Goal: Obtain resource: Obtain resource

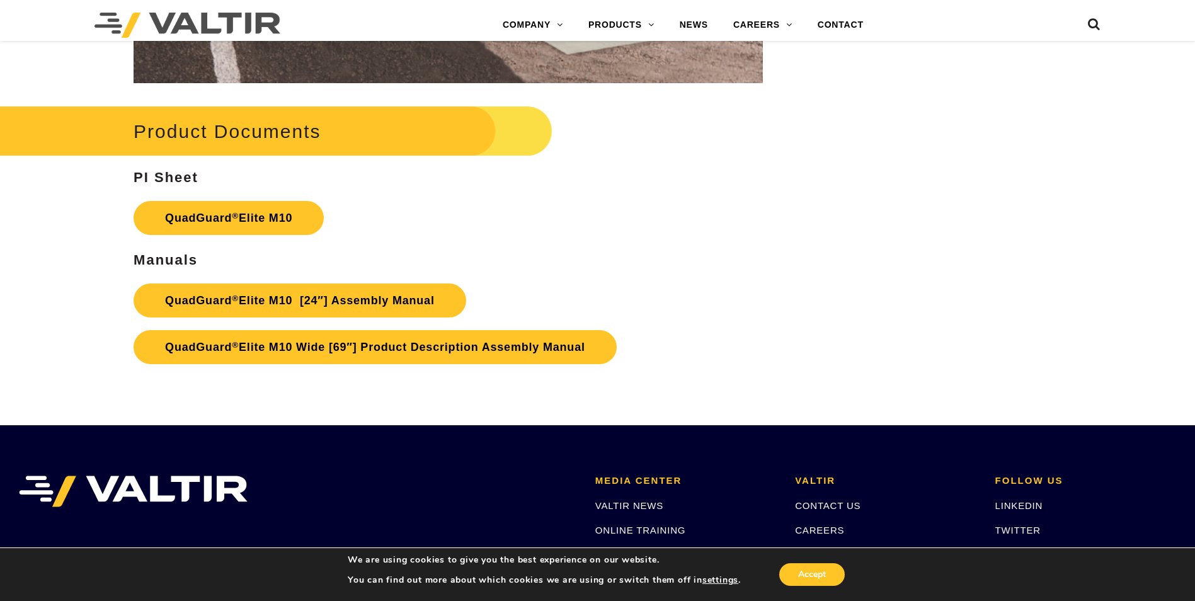
scroll to position [6678, 0]
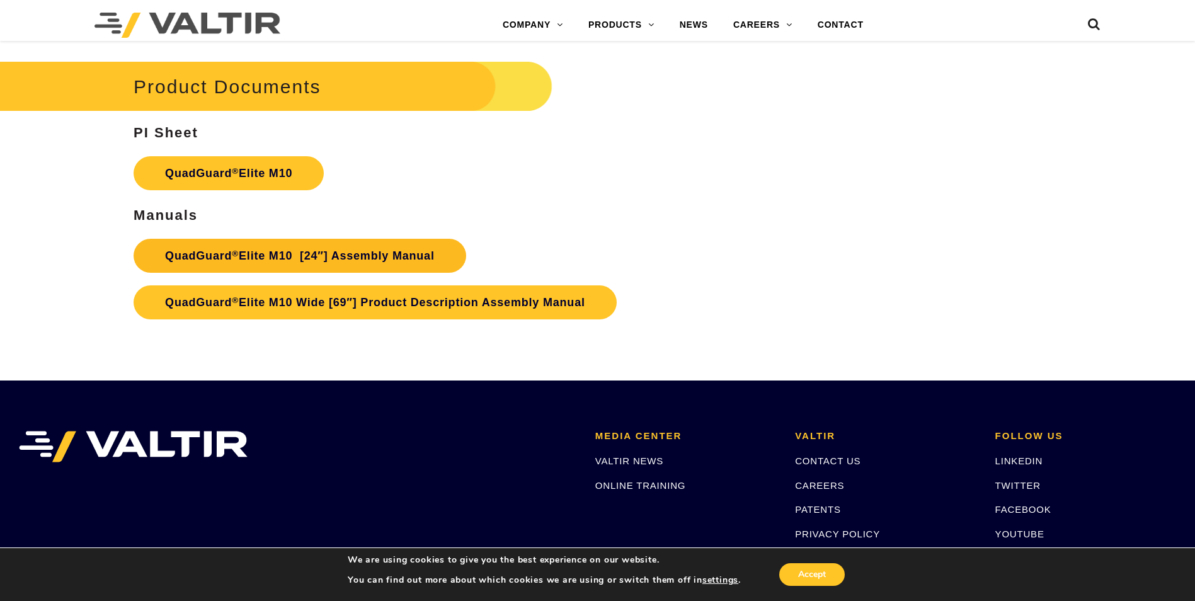
click at [239, 250] on link "QuadGuard ® Elite M10 [24″] Assembly Manual" at bounding box center [300, 256] width 333 height 34
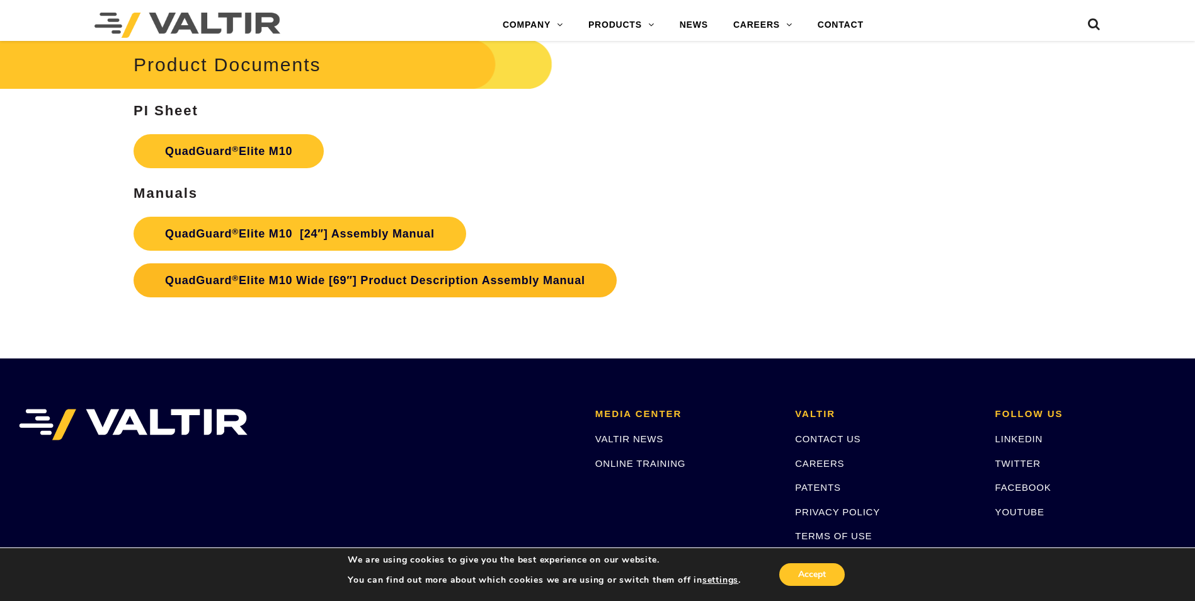
scroll to position [6646, 0]
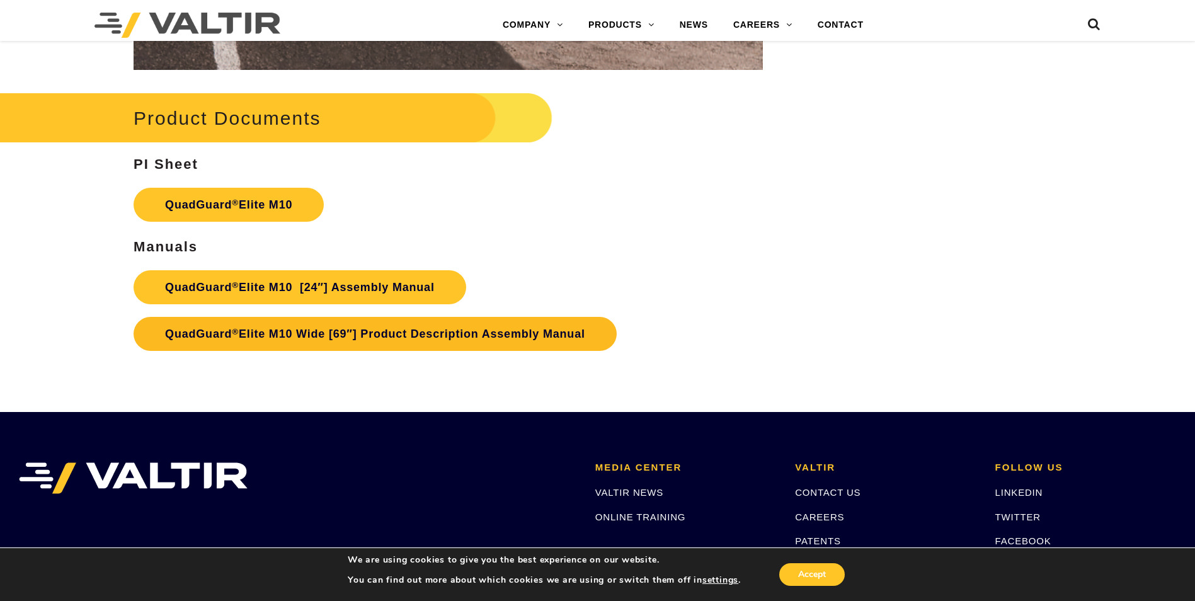
click at [307, 333] on link "QuadGuard ® Elite M10 Wide [69″] Product Description Assembly Manual" at bounding box center [375, 334] width 483 height 34
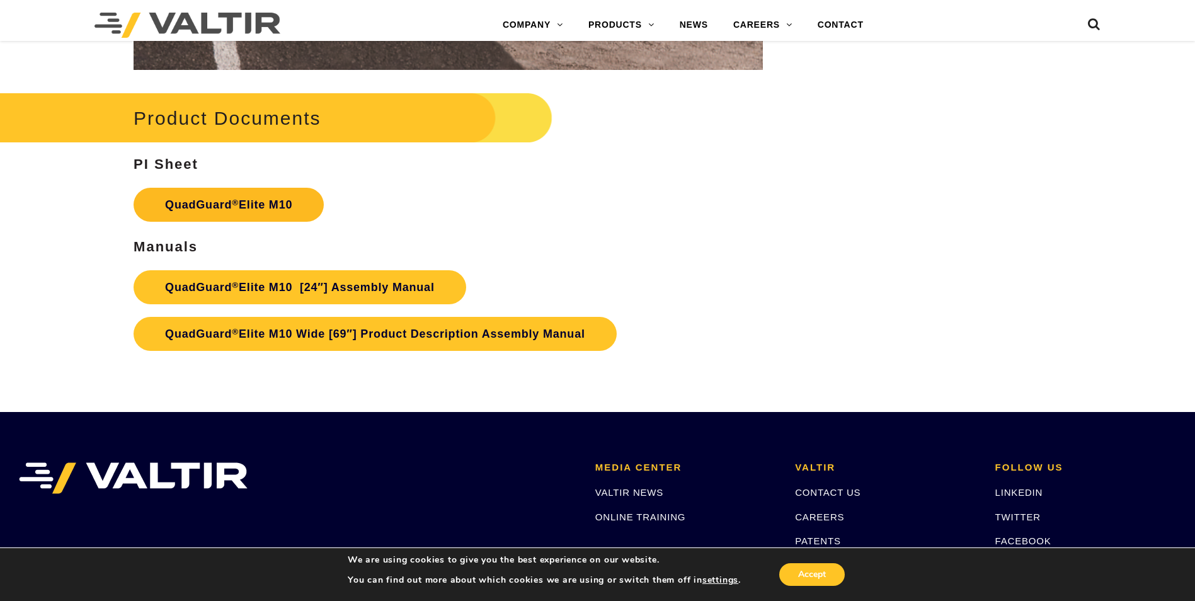
click at [223, 197] on link "QuadGuard ® Elite M10" at bounding box center [229, 205] width 190 height 34
